Goal: Task Accomplishment & Management: Manage account settings

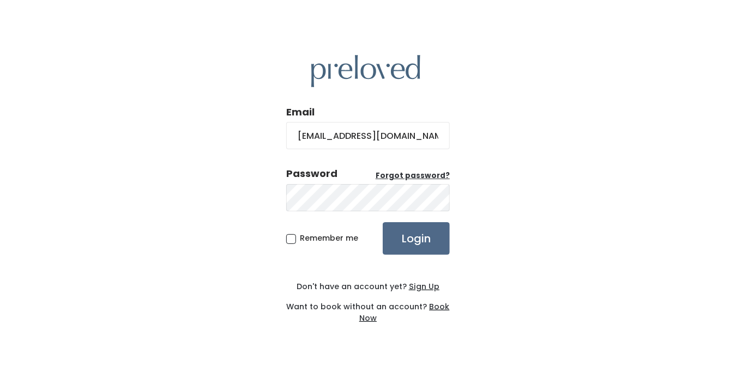
type input "[EMAIL_ADDRESS][DOMAIN_NAME]"
click at [383, 222] on input "Login" at bounding box center [416, 238] width 67 height 33
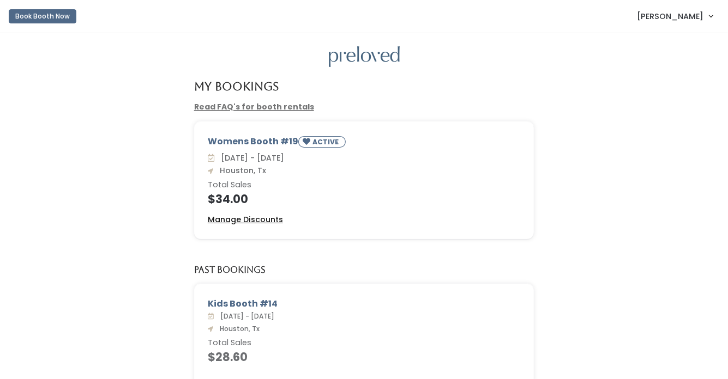
click at [264, 217] on u "Manage Discounts" at bounding box center [245, 219] width 75 height 11
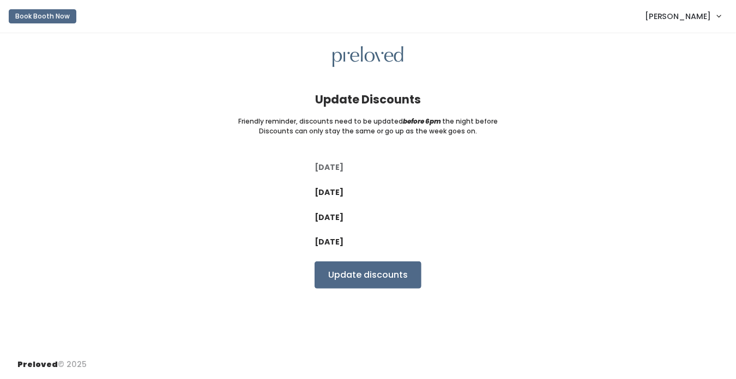
click at [338, 165] on label "[DATE]" at bounding box center [329, 167] width 29 height 11
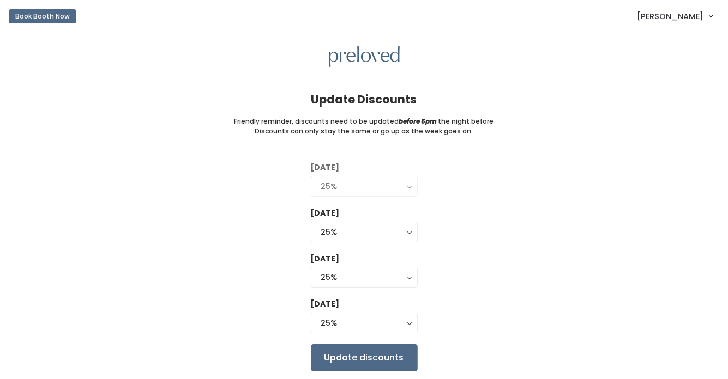
scroll to position [34, 0]
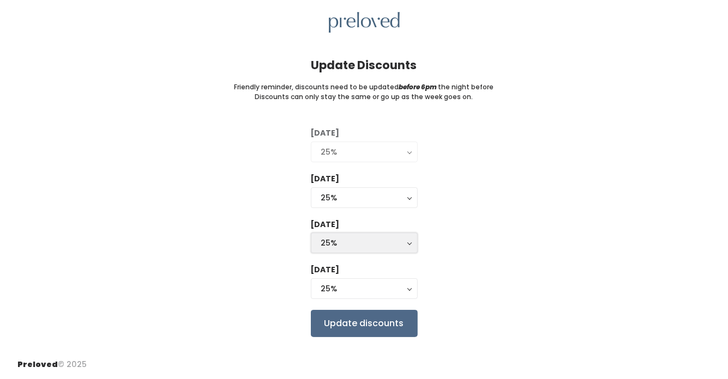
click at [402, 248] on div "25%" at bounding box center [364, 243] width 86 height 12
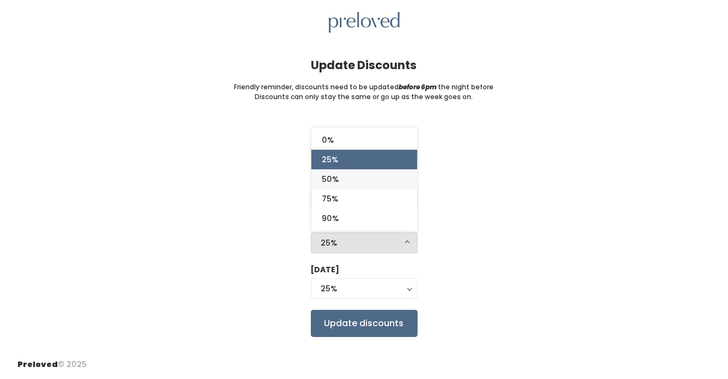
click at [370, 180] on link "50%" at bounding box center [364, 180] width 106 height 20
select select "50%"
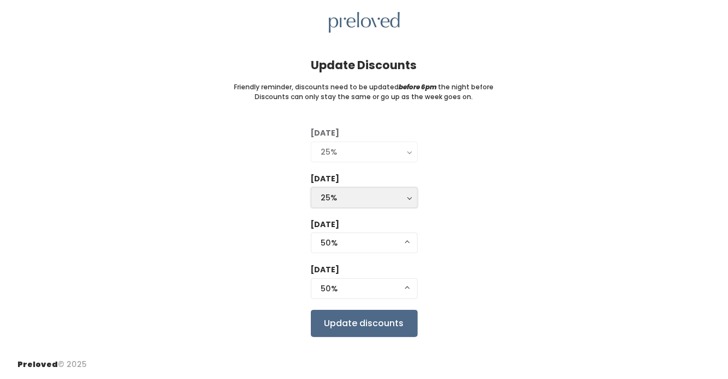
click at [400, 200] on div "25%" at bounding box center [364, 198] width 86 height 12
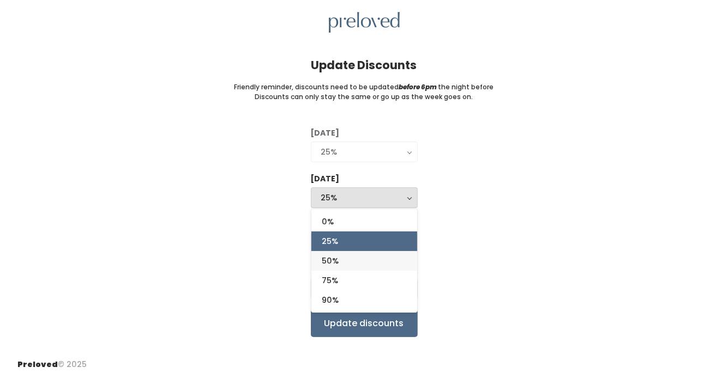
click at [375, 256] on link "50%" at bounding box center [364, 261] width 106 height 20
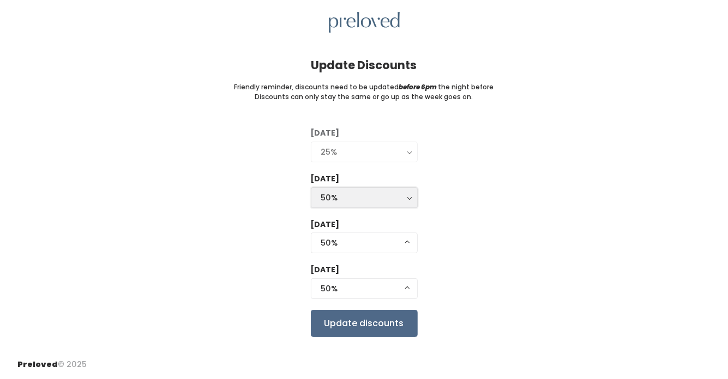
click at [395, 196] on div "50%" at bounding box center [364, 198] width 86 height 12
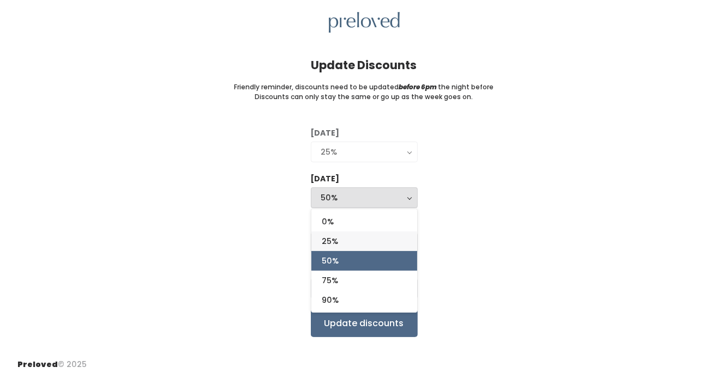
click at [393, 244] on link "25%" at bounding box center [364, 242] width 106 height 20
select select "25%"
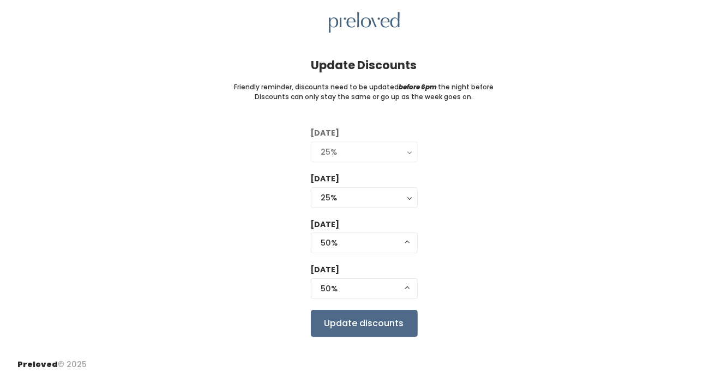
click at [464, 268] on div "[DATE] 0% 25% 50% 75% 90% 25% [DATE] 0% 25% 50% 75% 90% 25% 0% 25% 50% 75% 90% …" at bounding box center [363, 232] width 693 height 209
click at [362, 321] on input "Update discounts" at bounding box center [364, 323] width 107 height 27
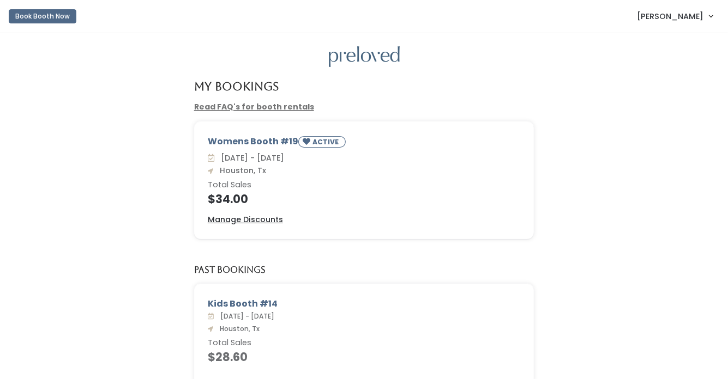
scroll to position [174, 0]
